Goal: Transaction & Acquisition: Book appointment/travel/reservation

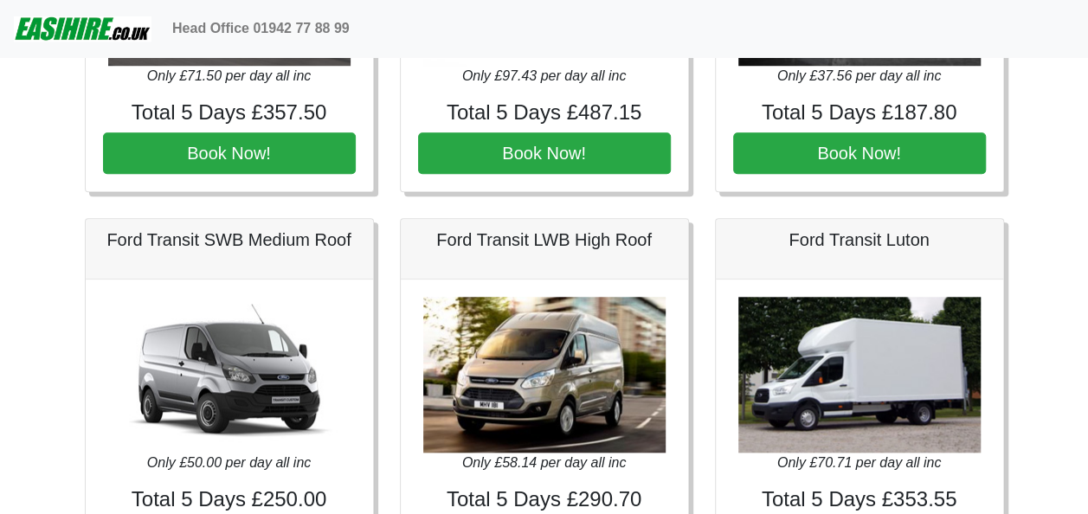
scroll to position [715, 0]
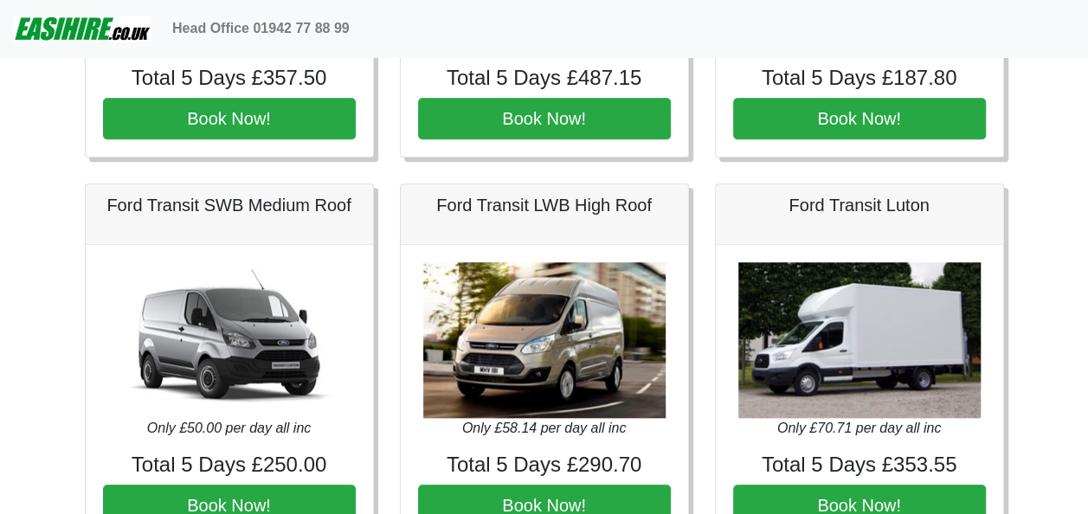
click at [204, 206] on h5 "Ford Transit SWB Medium Roof" at bounding box center [229, 205] width 253 height 21
click at [267, 208] on h5 "Ford Transit SWB Medium Roof" at bounding box center [229, 205] width 253 height 21
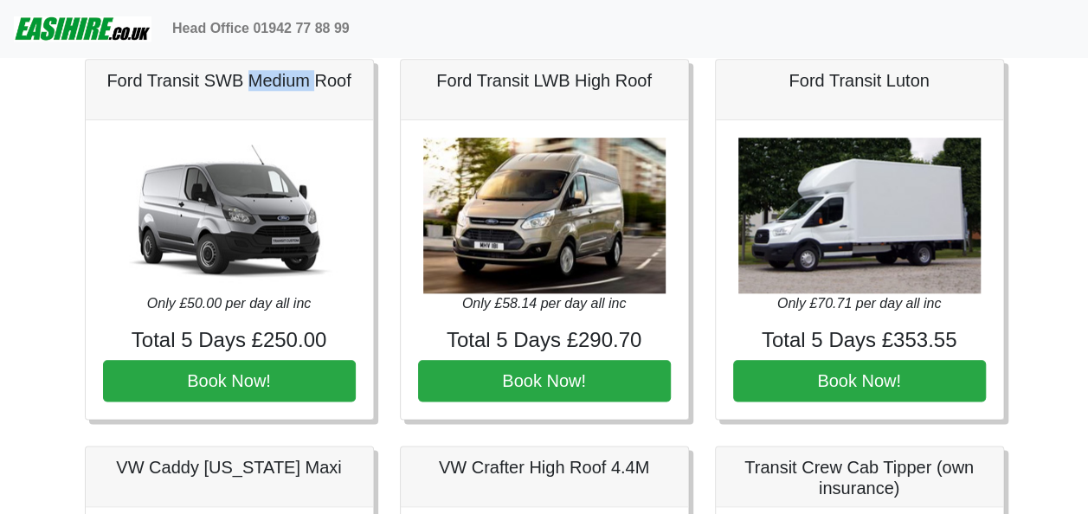
scroll to position [842, 0]
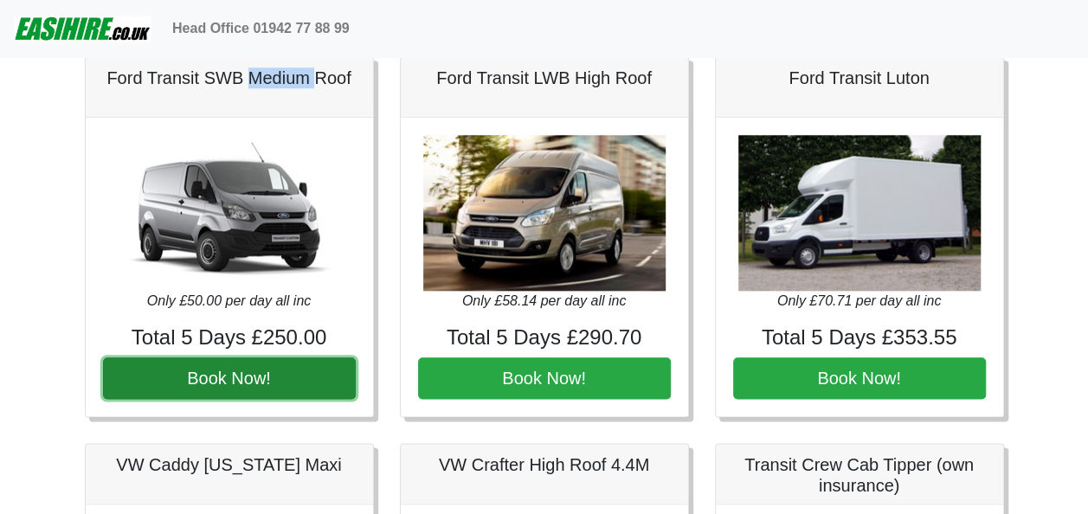
click at [267, 367] on button "Book Now!" at bounding box center [229, 379] width 253 height 42
